Goal: Task Accomplishment & Management: Manage account settings

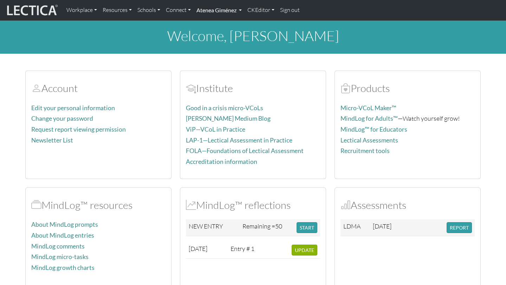
click at [223, 13] on link "Atenea Giménez" at bounding box center [219, 10] width 51 height 15
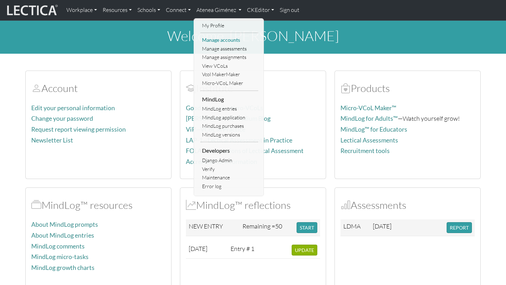
click at [219, 38] on link "Manage accounts" at bounding box center [229, 40] width 58 height 9
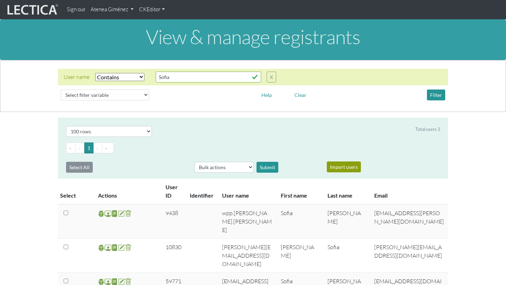
select select "icontains"
select select "100"
drag, startPoint x: 182, startPoint y: 72, endPoint x: 135, endPoint y: 72, distance: 47.1
click at [135, 72] on div "User name Select filter Equals Does not equal Contains Does not contain Starts …" at bounding box center [170, 77] width 213 height 11
drag, startPoint x: 177, startPoint y: 78, endPoint x: 146, endPoint y: 78, distance: 30.9
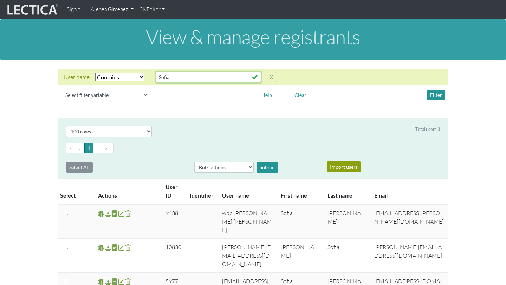
click at [146, 78] on div "User name Select filter Equals Does not equal Contains Does not contain Starts …" at bounding box center [170, 77] width 213 height 11
type input "flavia"
click at [441, 93] on button "Filter" at bounding box center [436, 95] width 18 height 11
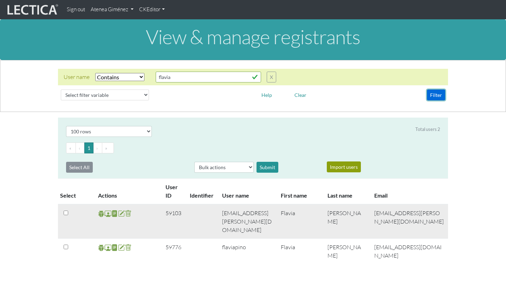
scroll to position [1, 0]
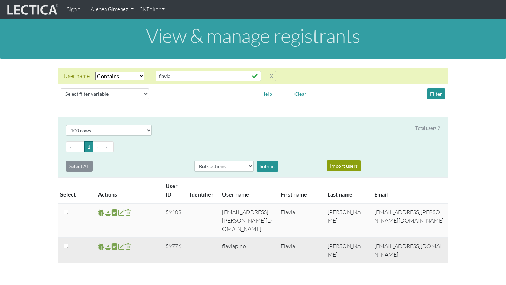
click at [108, 243] on span at bounding box center [108, 247] width 7 height 8
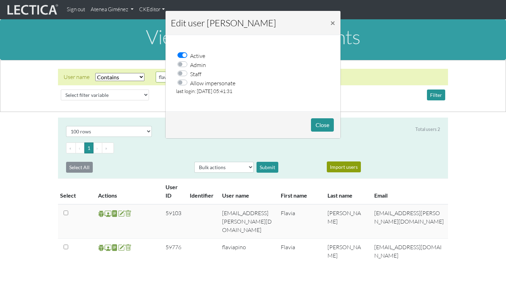
click at [190, 82] on label "Allow impersonate" at bounding box center [212, 82] width 45 height 9
click at [182, 82] on input "Allow impersonate" at bounding box center [185, 81] width 6 height 7
checkbox input "true"
click at [317, 125] on button "Close" at bounding box center [322, 124] width 23 height 13
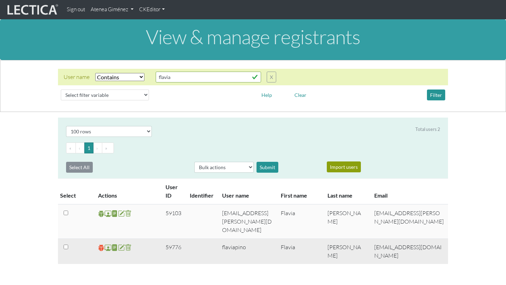
click at [98, 244] on span at bounding box center [101, 248] width 7 height 8
